Goal: Task Accomplishment & Management: Complete application form

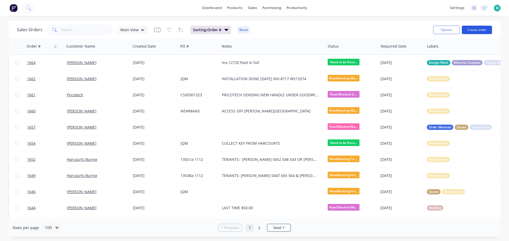
click at [478, 29] on button "Create order" at bounding box center [476, 30] width 30 height 8
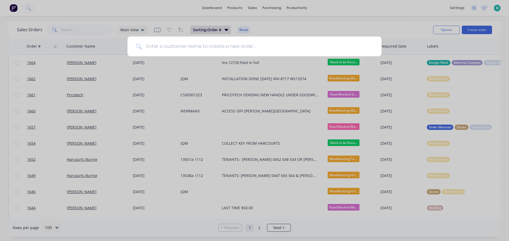
click at [216, 44] on input at bounding box center [257, 47] width 231 height 20
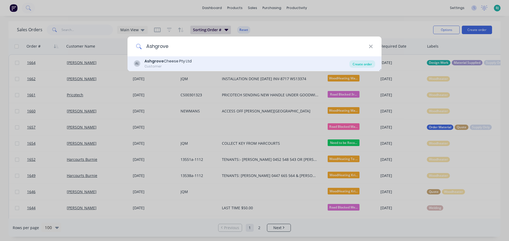
type input "Ashgrove"
click at [370, 64] on div "Create order" at bounding box center [362, 63] width 26 height 7
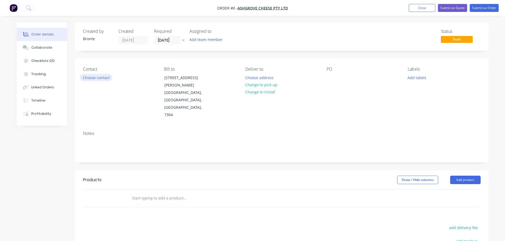
click at [106, 78] on button "Choose contact" at bounding box center [96, 77] width 33 height 7
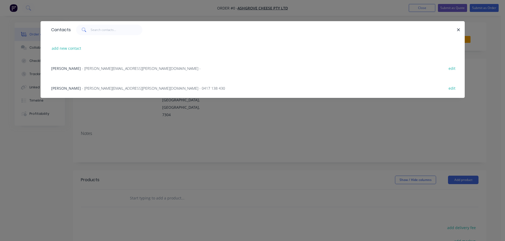
click at [109, 69] on span "- [PERSON_NAME][EMAIL_ADDRESS][PERSON_NAME][DOMAIN_NAME] -" at bounding box center [141, 68] width 119 height 5
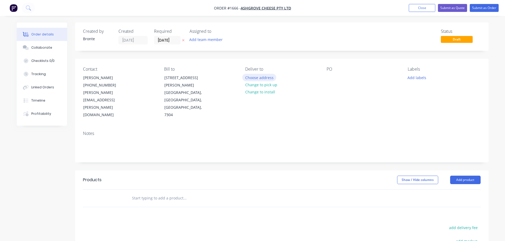
click at [268, 78] on button "Choose address" at bounding box center [259, 77] width 34 height 7
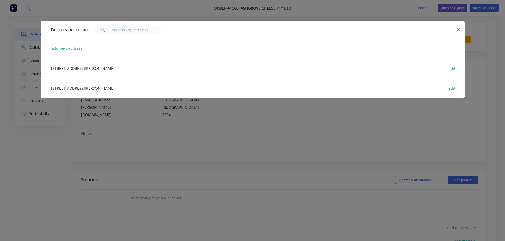
click at [101, 69] on div "[STREET_ADDRESS][PERSON_NAME] edit" at bounding box center [252, 68] width 408 height 20
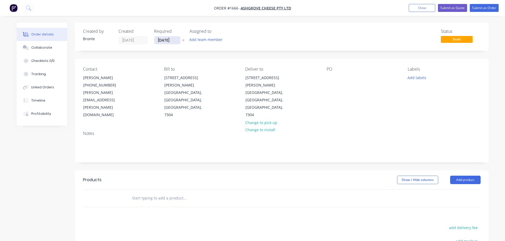
click at [175, 39] on input "[DATE]" at bounding box center [167, 40] width 26 height 8
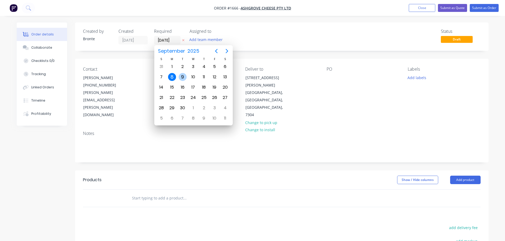
click at [185, 76] on div "9" at bounding box center [183, 77] width 8 height 8
type input "[DATE]"
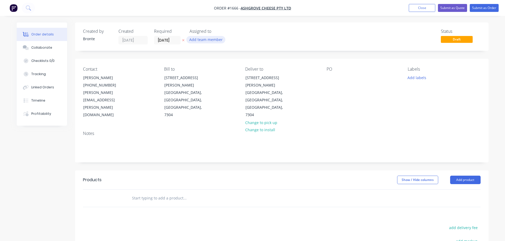
click at [216, 41] on button "Add team member" at bounding box center [205, 39] width 39 height 7
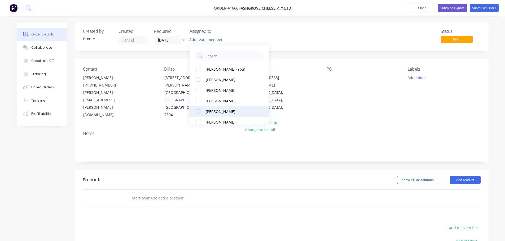
click at [198, 111] on div at bounding box center [198, 111] width 11 height 11
click at [314, 32] on div "Status Draft" at bounding box center [361, 37] width 238 height 16
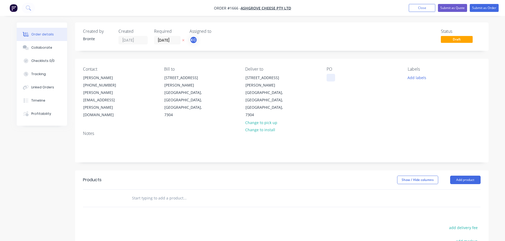
click at [332, 76] on div at bounding box center [330, 78] width 8 height 8
click at [390, 62] on div "Contact [PERSON_NAME] [PHONE_NUMBER] [PERSON_NAME][EMAIL_ADDRESS][PERSON_NAME][…" at bounding box center [281, 93] width 413 height 68
click at [416, 84] on div "Labels Add labels" at bounding box center [443, 93] width 73 height 52
click at [417, 79] on button "Add labels" at bounding box center [416, 77] width 24 height 7
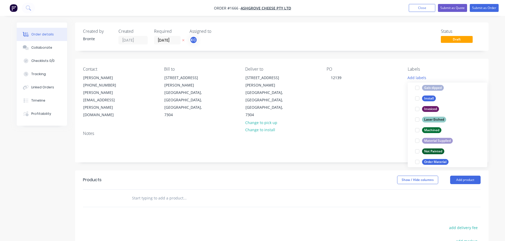
scroll to position [159, 0]
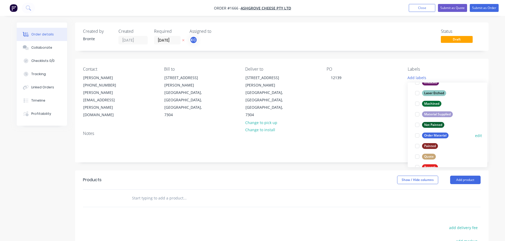
click at [417, 135] on div at bounding box center [417, 135] width 11 height 11
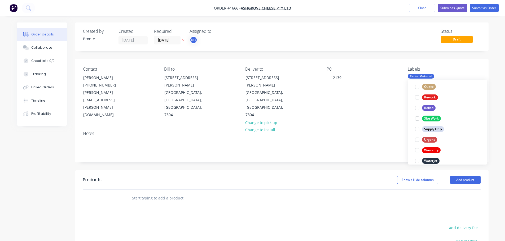
scroll to position [238, 0]
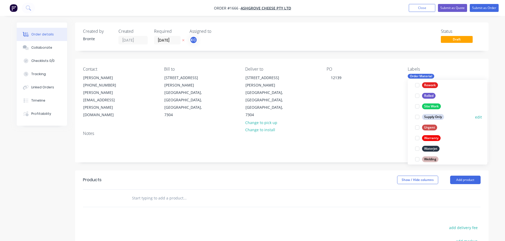
click at [416, 117] on div at bounding box center [417, 117] width 11 height 11
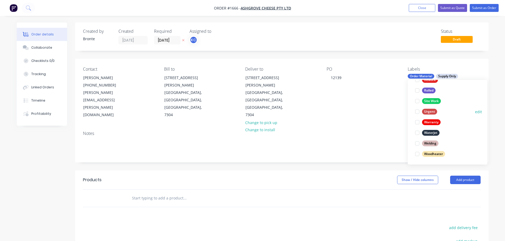
click at [417, 113] on div at bounding box center [417, 111] width 11 height 11
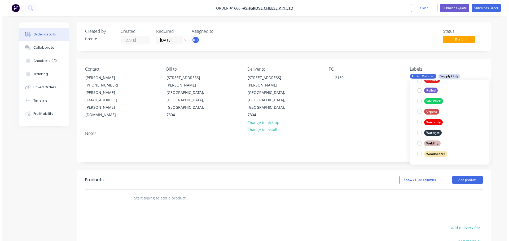
scroll to position [32, 0]
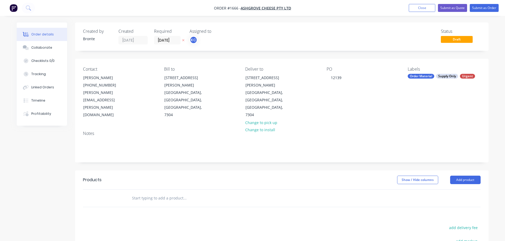
click at [497, 67] on div "Order details Collaborate Checklists 0/0 Tracking Linked Orders Timeline Profit…" at bounding box center [252, 171] width 505 height 343
click at [472, 176] on button "Add product" at bounding box center [465, 180] width 30 height 8
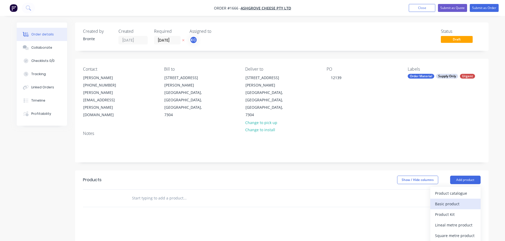
click at [454, 200] on div "Basic product" at bounding box center [455, 204] width 41 height 8
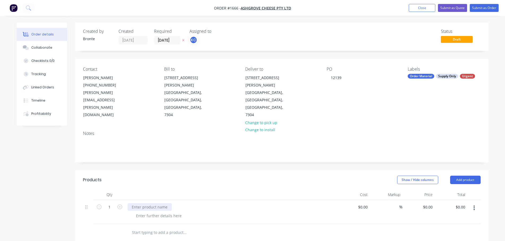
click at [155, 203] on div at bounding box center [149, 207] width 44 height 8
paste div
drag, startPoint x: 118, startPoint y: 185, endPoint x: 165, endPoint y: 185, distance: 47.4
click at [118, 205] on icon "button" at bounding box center [119, 207] width 5 height 5
type input "2"
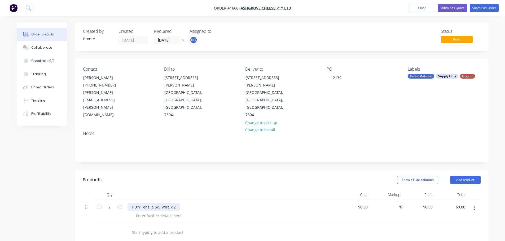
click at [176, 203] on div "High Tensile S/S Wire x 2" at bounding box center [153, 207] width 52 height 8
click at [191, 176] on div "Show / Hide columns Add product" at bounding box center [323, 180] width 313 height 8
click at [233, 224] on div at bounding box center [220, 232] width 191 height 17
click at [492, 8] on button "Submit as Order" at bounding box center [483, 8] width 29 height 8
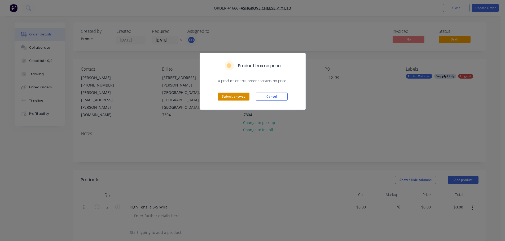
click at [243, 97] on button "Submit anyway" at bounding box center [233, 97] width 32 height 8
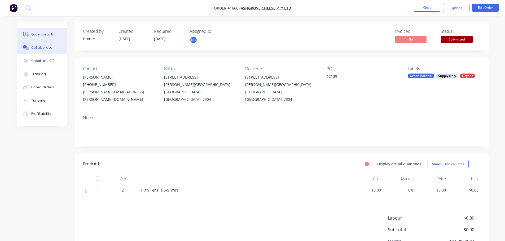
click at [52, 52] on button "Collaborate" at bounding box center [42, 47] width 50 height 13
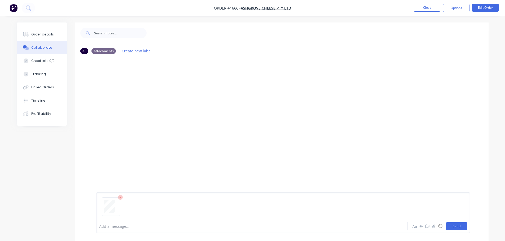
click at [456, 225] on button "Send" at bounding box center [456, 227] width 21 height 8
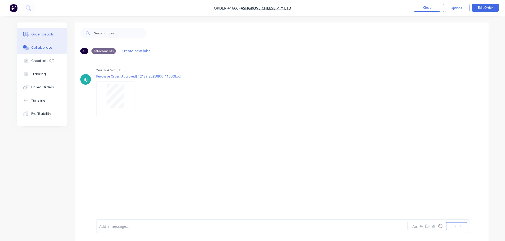
click at [41, 34] on div "Order details" at bounding box center [42, 34] width 23 height 5
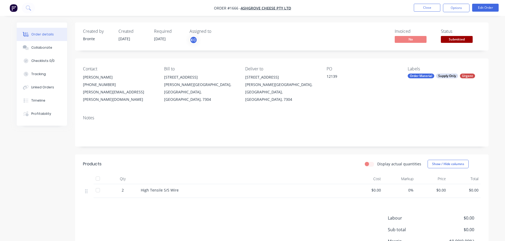
click at [467, 40] on span "Submitted" at bounding box center [457, 39] width 32 height 7
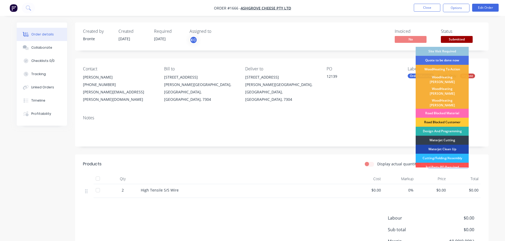
click at [457, 109] on div "Road Blocked Material" at bounding box center [441, 113] width 53 height 9
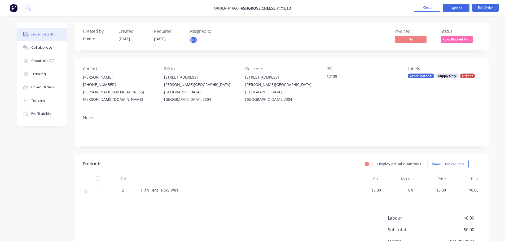
click at [453, 7] on button "Options" at bounding box center [456, 8] width 26 height 8
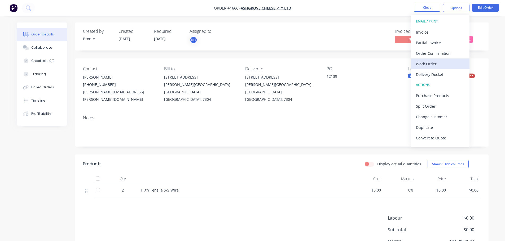
click at [435, 64] on div "Work Order" at bounding box center [440, 64] width 49 height 8
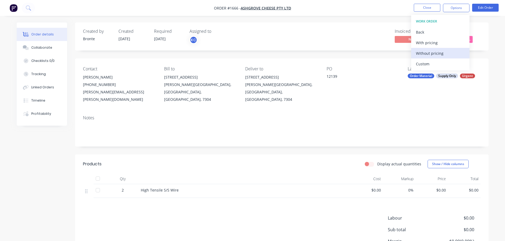
click at [437, 54] on div "Without pricing" at bounding box center [440, 54] width 49 height 8
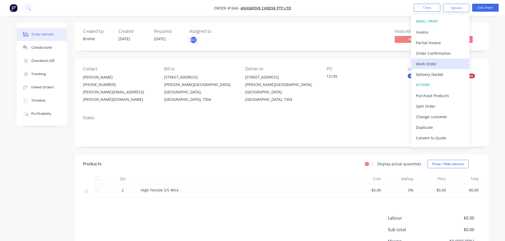
click at [435, 64] on div "Work Order" at bounding box center [440, 64] width 49 height 8
click at [434, 64] on div "Custom" at bounding box center [440, 64] width 49 height 8
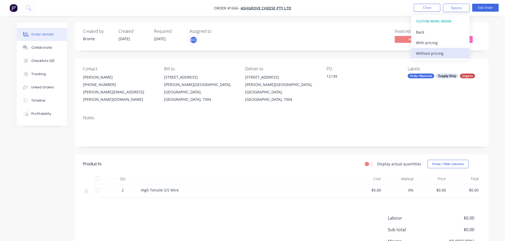
click at [438, 56] on div "Without pricing" at bounding box center [440, 54] width 49 height 8
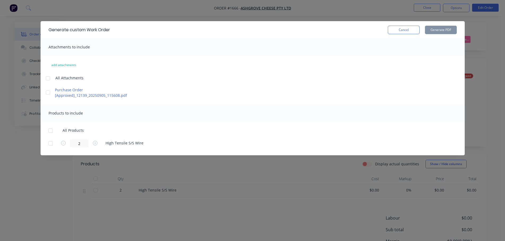
click at [47, 78] on div at bounding box center [48, 78] width 11 height 11
click at [50, 130] on div at bounding box center [50, 131] width 11 height 11
click at [438, 31] on button "Generate PDF" at bounding box center [441, 30] width 32 height 8
click at [402, 34] on button "Cancel" at bounding box center [404, 30] width 32 height 8
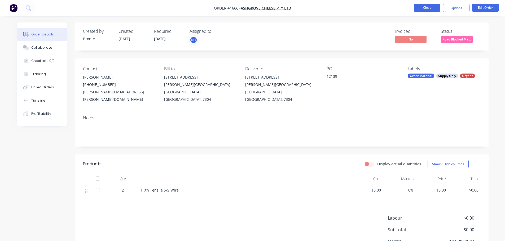
click at [427, 6] on button "Close" at bounding box center [426, 8] width 26 height 8
